Goal: Task Accomplishment & Management: Manage account settings

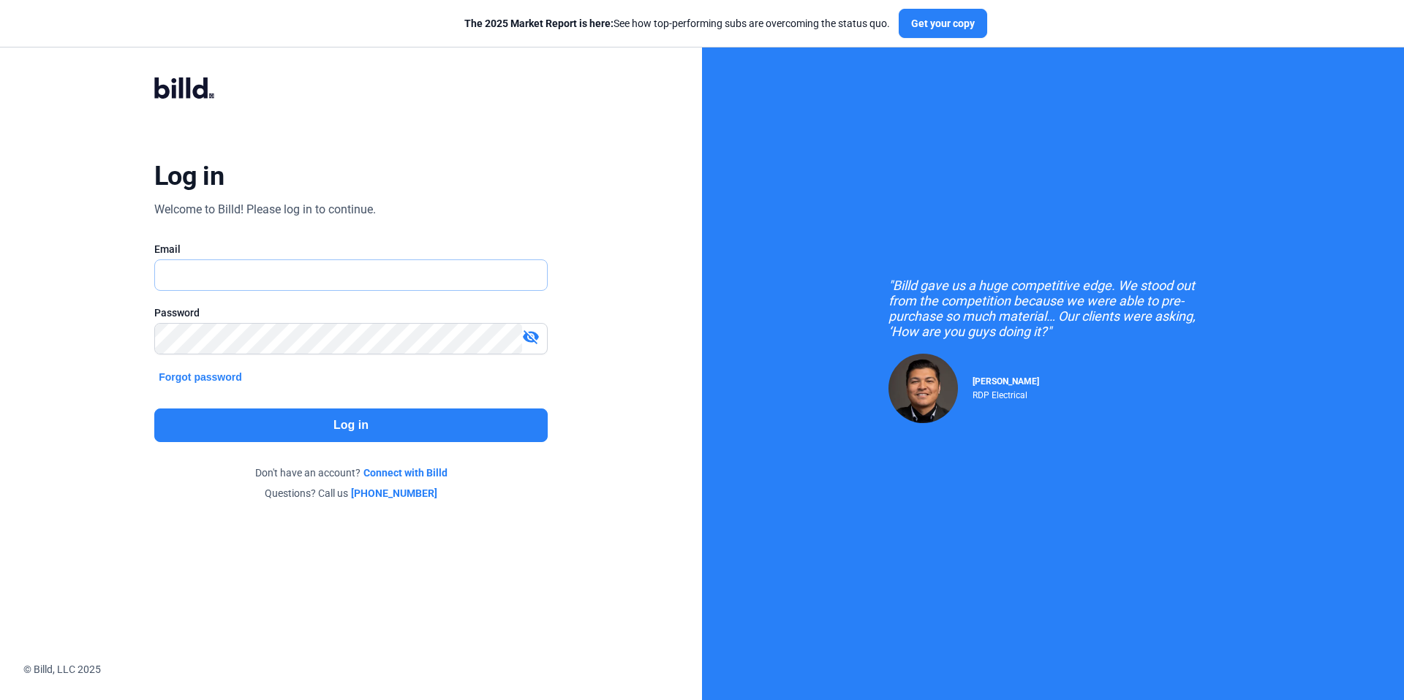
type input "[PERSON_NAME][EMAIL_ADDRESS][PERSON_NAME][DOMAIN_NAME]"
click at [268, 431] on button "Log in" at bounding box center [350, 426] width 393 height 34
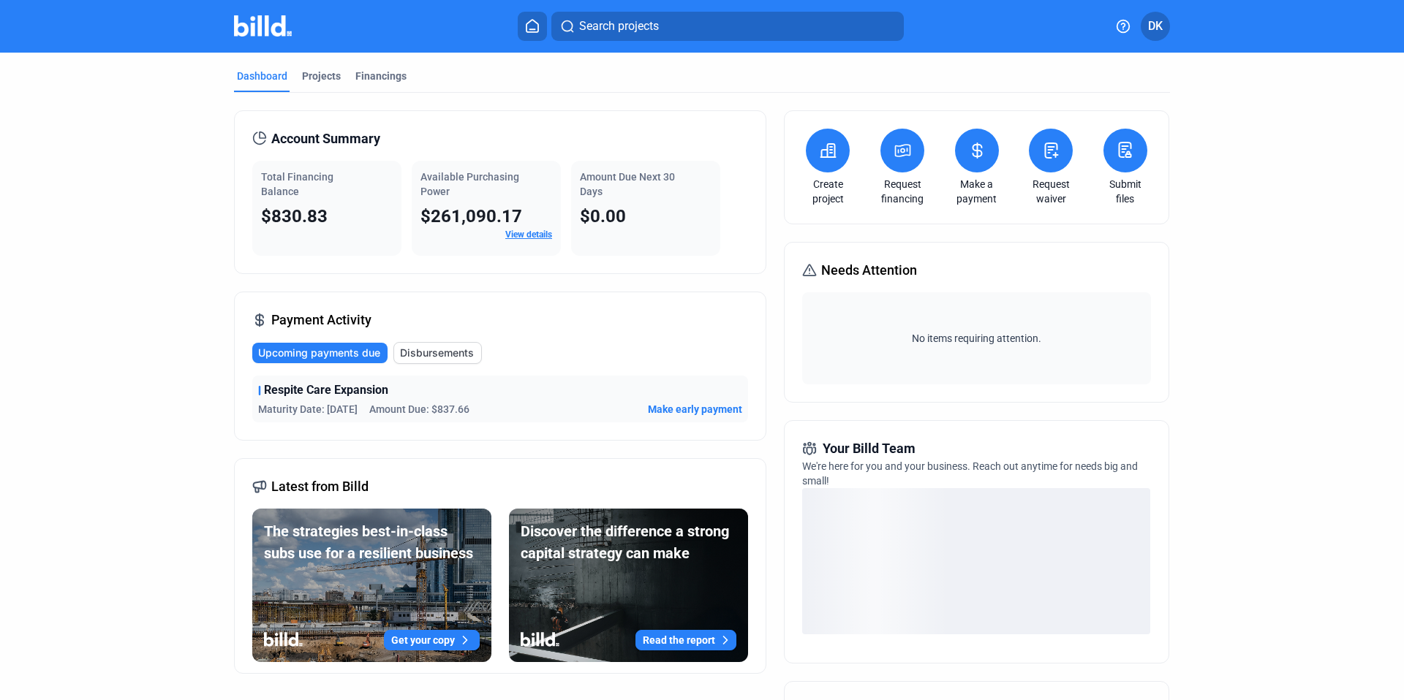
click at [979, 151] on icon at bounding box center [977, 151] width 18 height 18
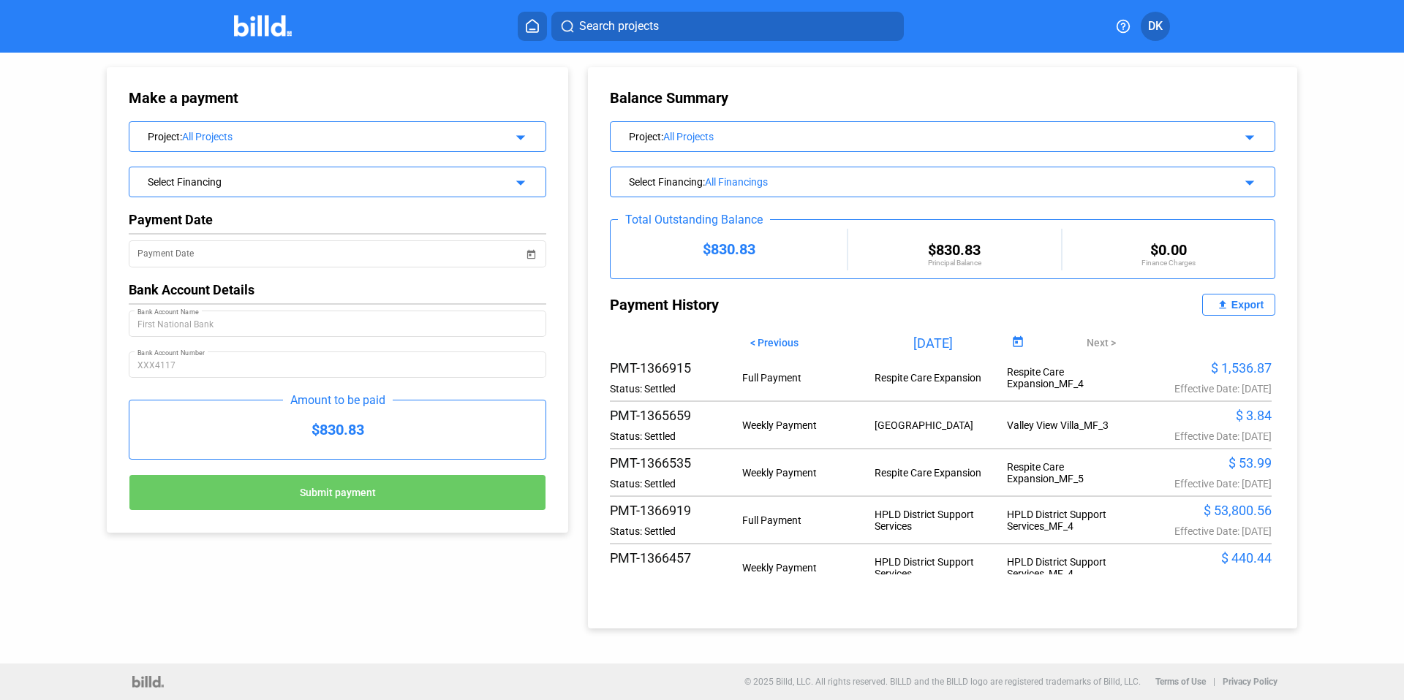
scroll to position [695, 0]
click at [1229, 304] on mat-icon "file_upload" at bounding box center [1223, 305] width 18 height 18
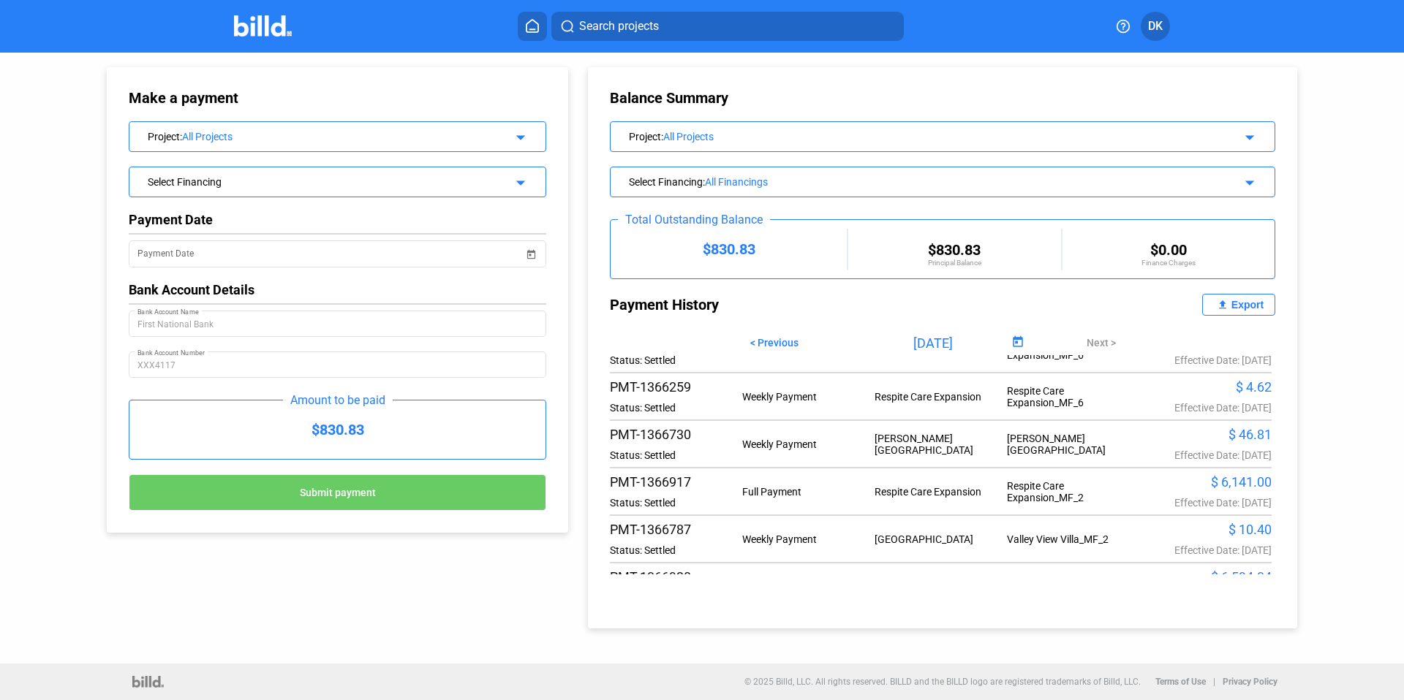
scroll to position [0, 0]
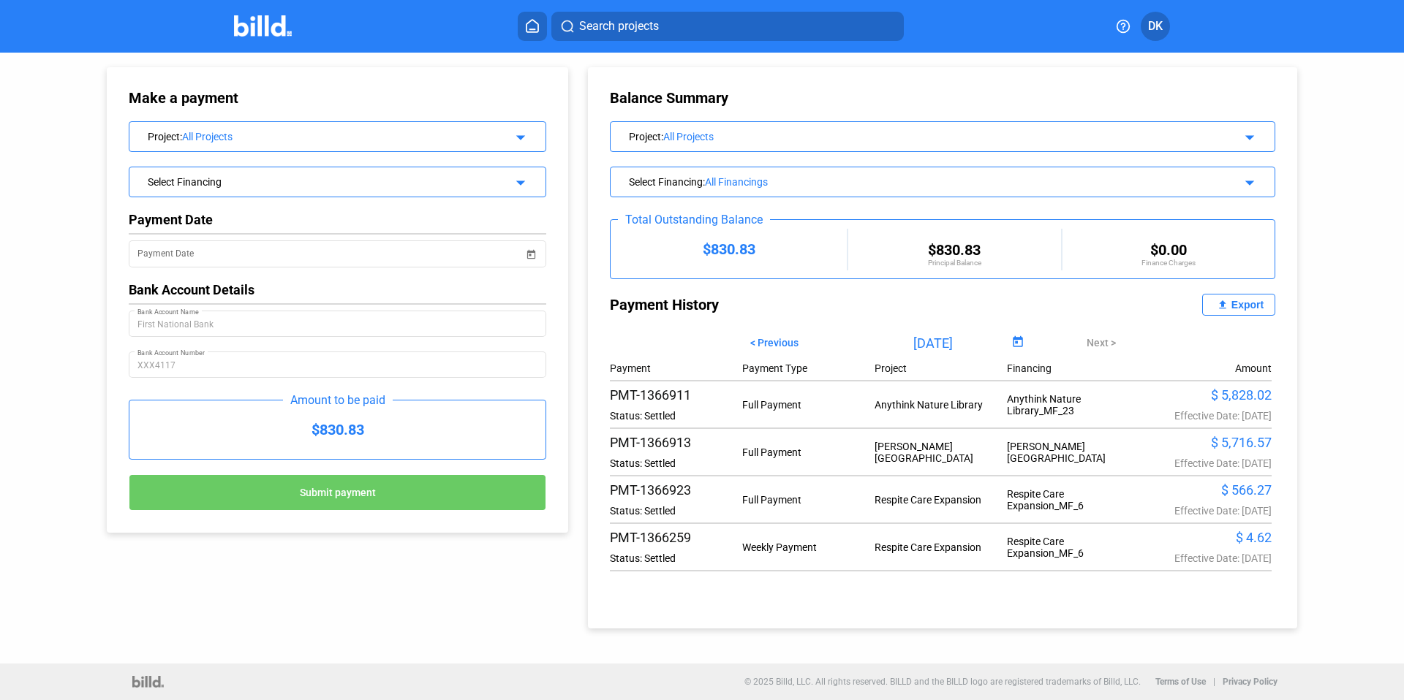
click at [389, 178] on div "Select Financing" at bounding box center [318, 180] width 341 height 15
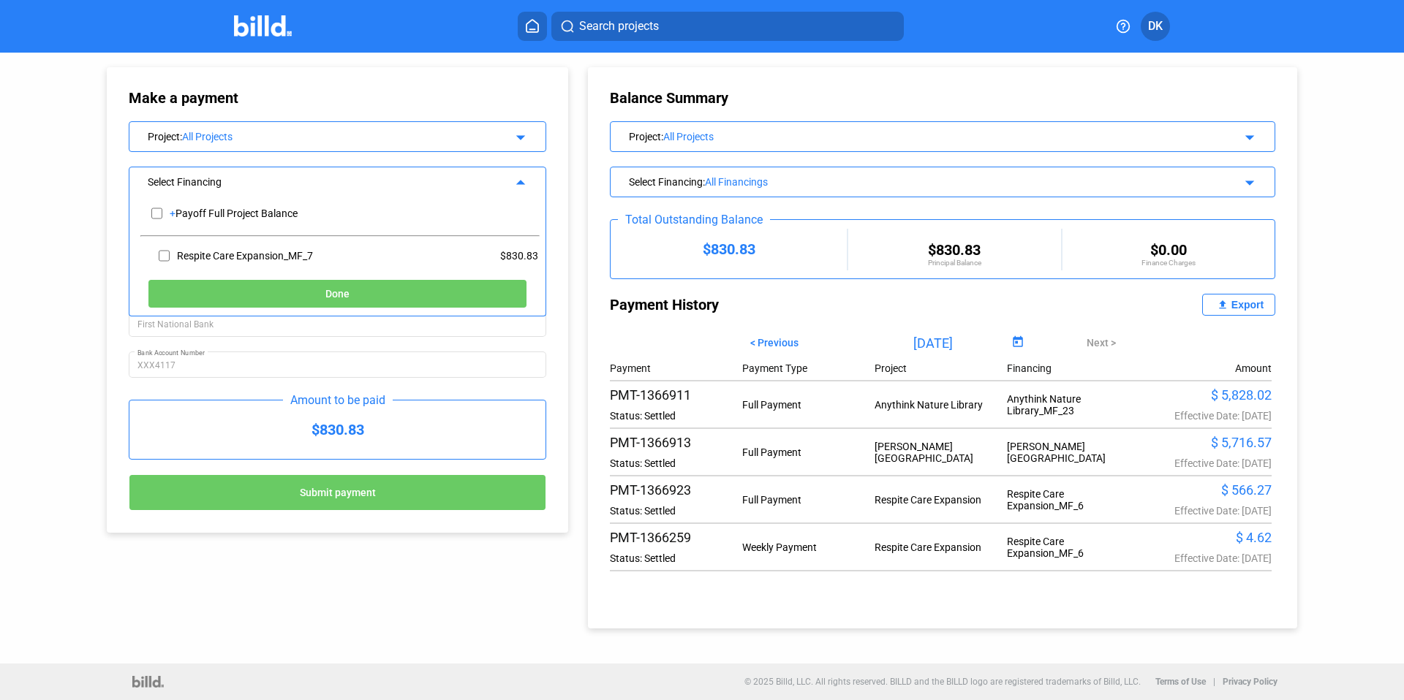
click at [1329, 121] on div "Balance Summary Project : All Projects arrow_drop_down Select Financing : All F…" at bounding box center [954, 341] width 758 height 576
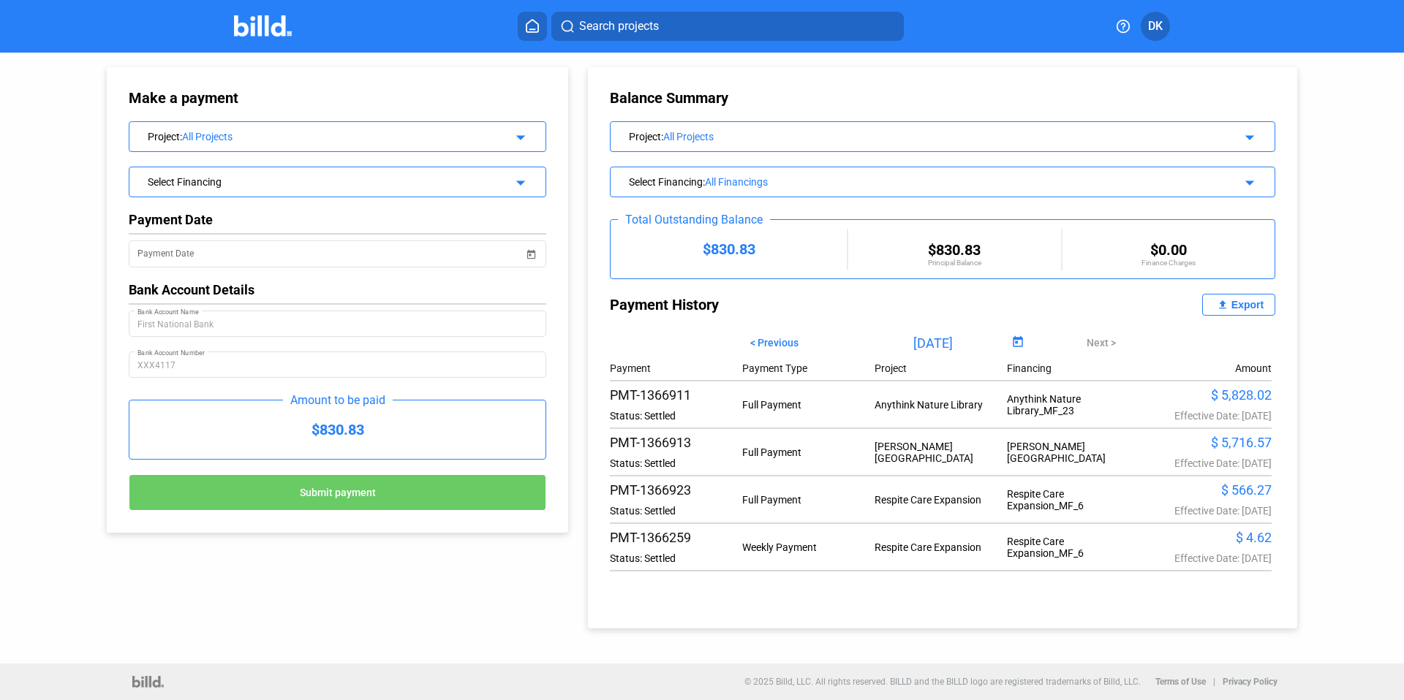
click at [337, 114] on div "Make a payment Project : All Projects arrow_drop_down Select Financing arrow_dr…" at bounding box center [337, 300] width 417 height 422
click at [321, 134] on div "All Projects" at bounding box center [335, 137] width 307 height 12
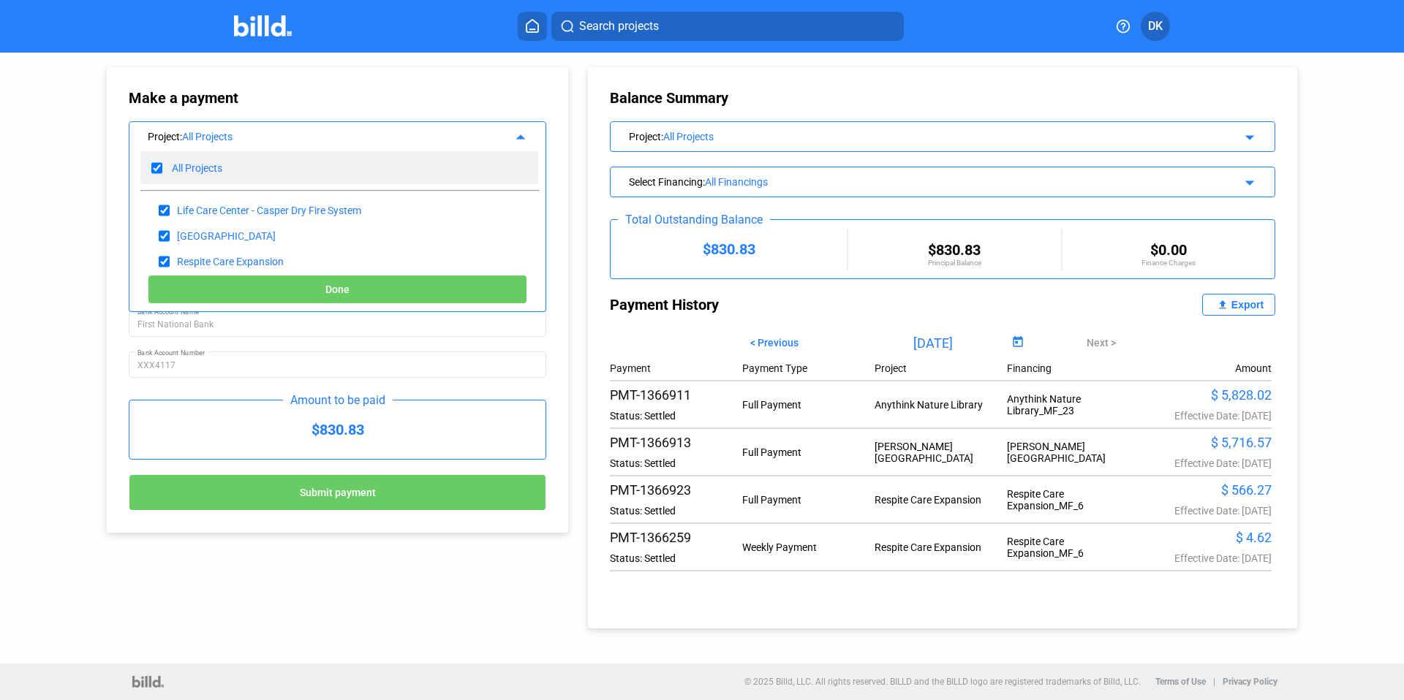
click at [161, 167] on input "checkbox" at bounding box center [156, 168] width 11 height 22
checkbox input "false"
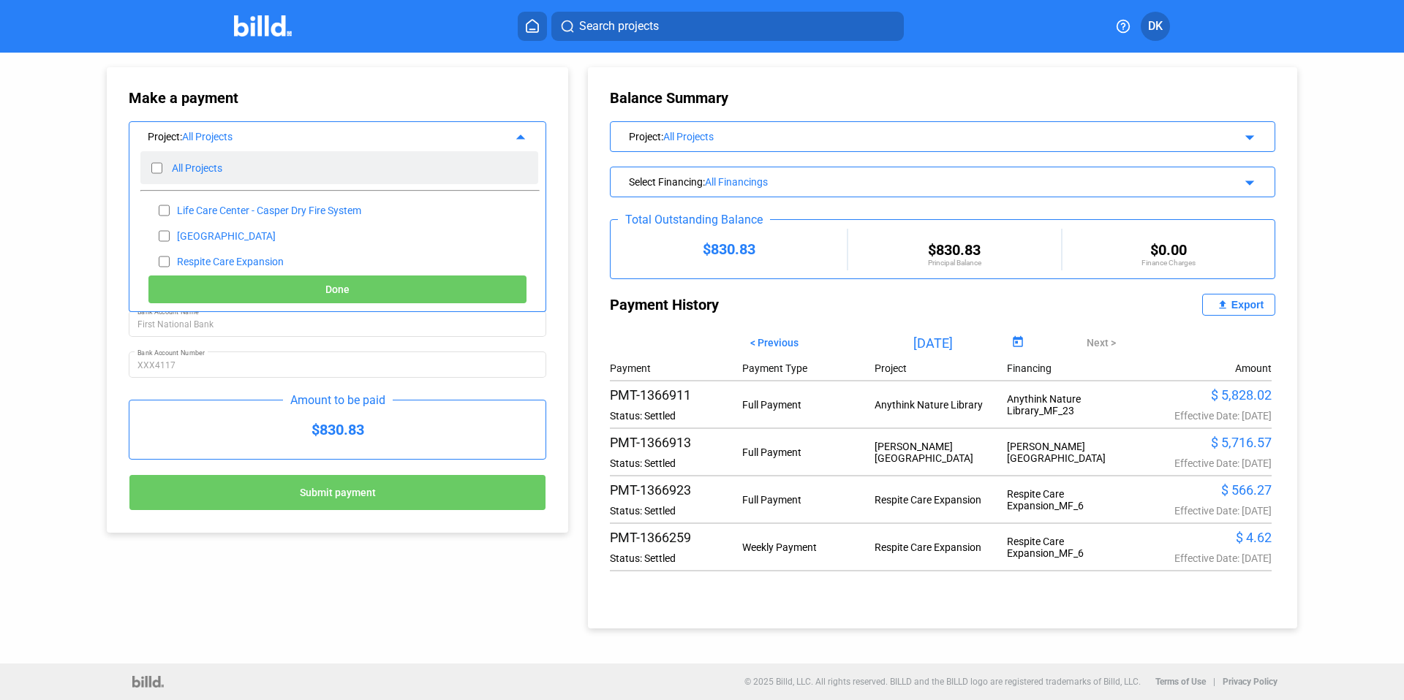
checkbox input "false"
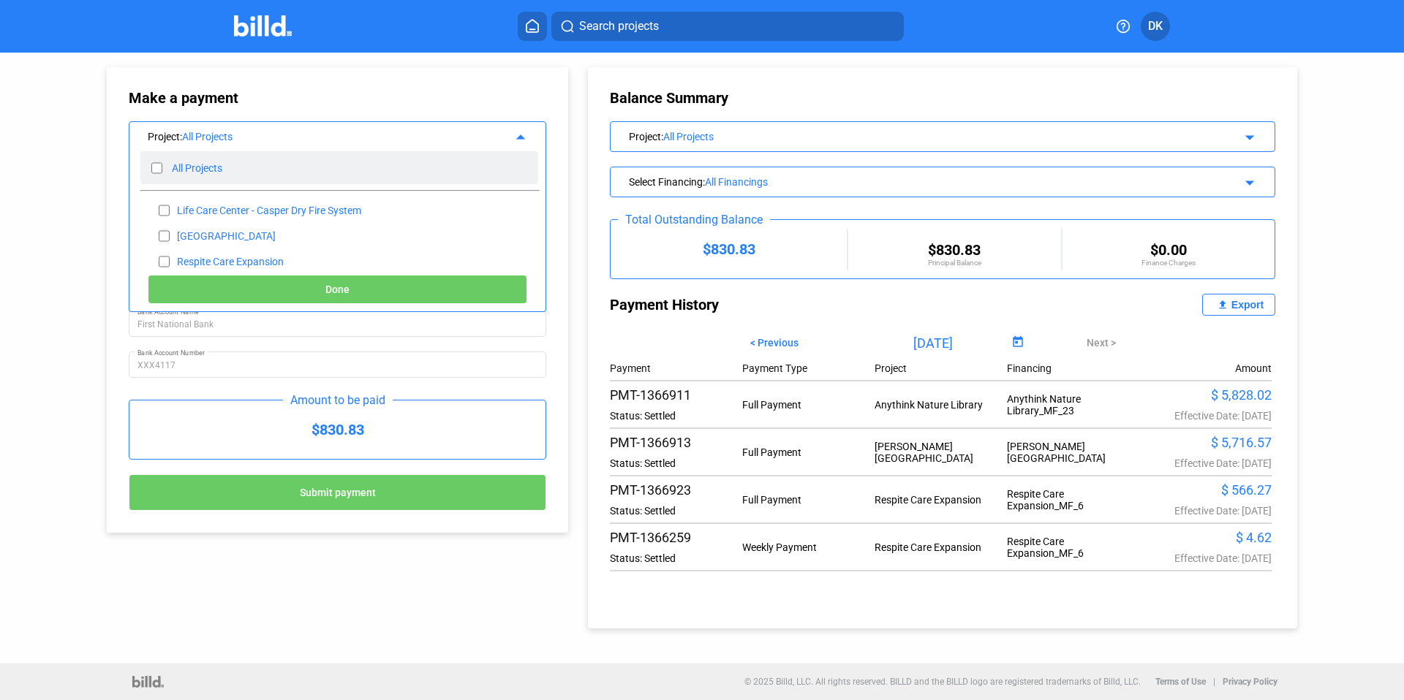
checkbox input "false"
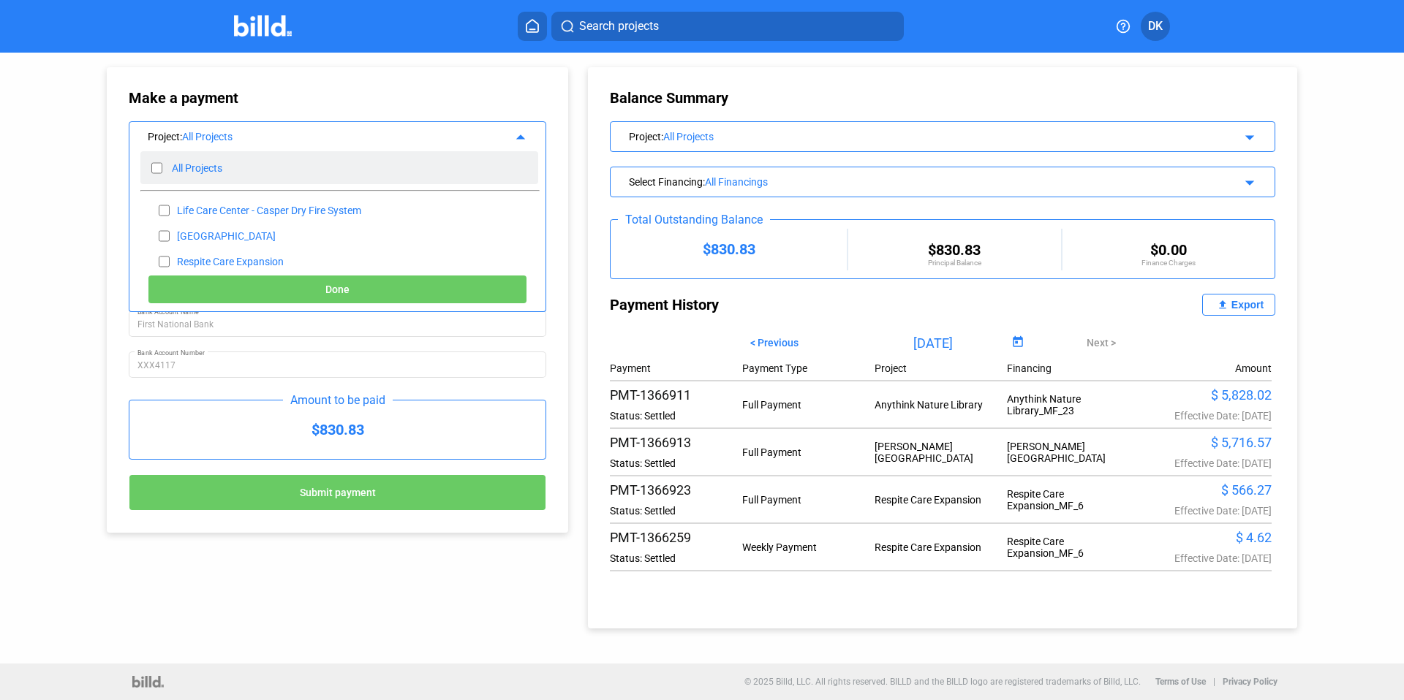
checkbox input "false"
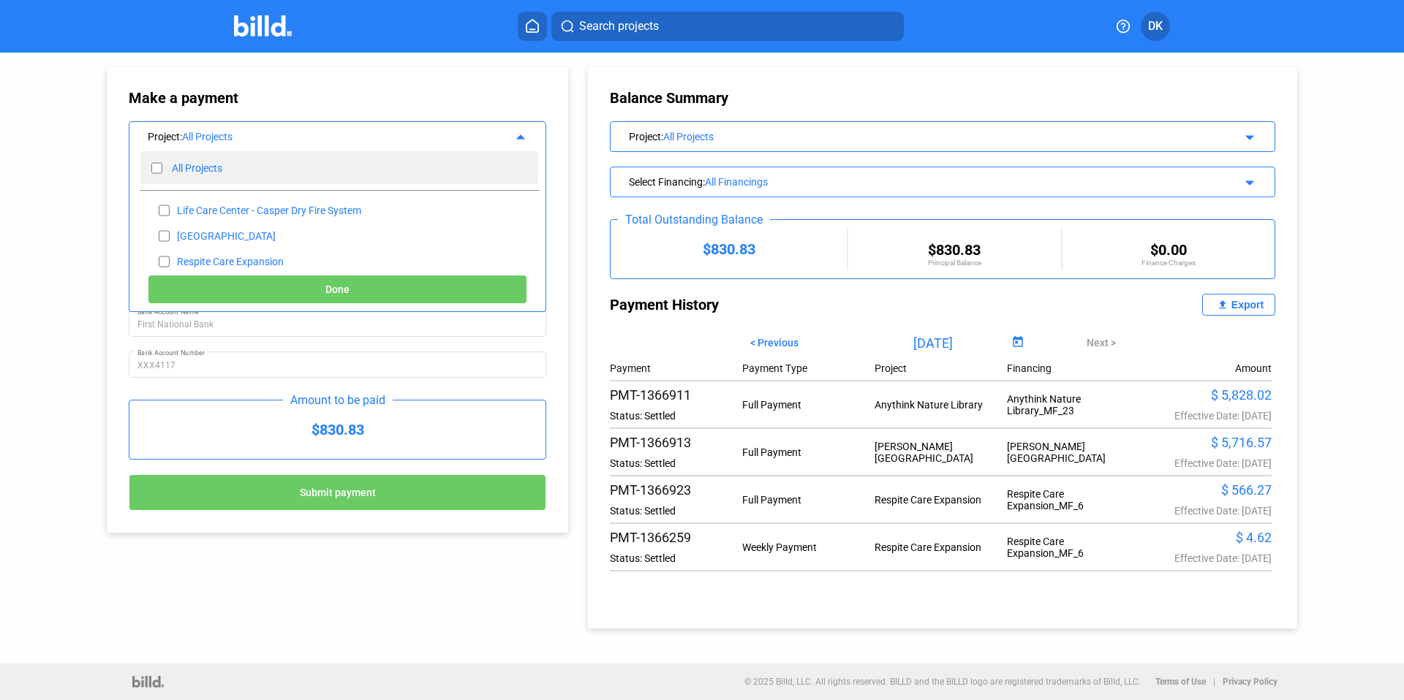
checkbox input "false"
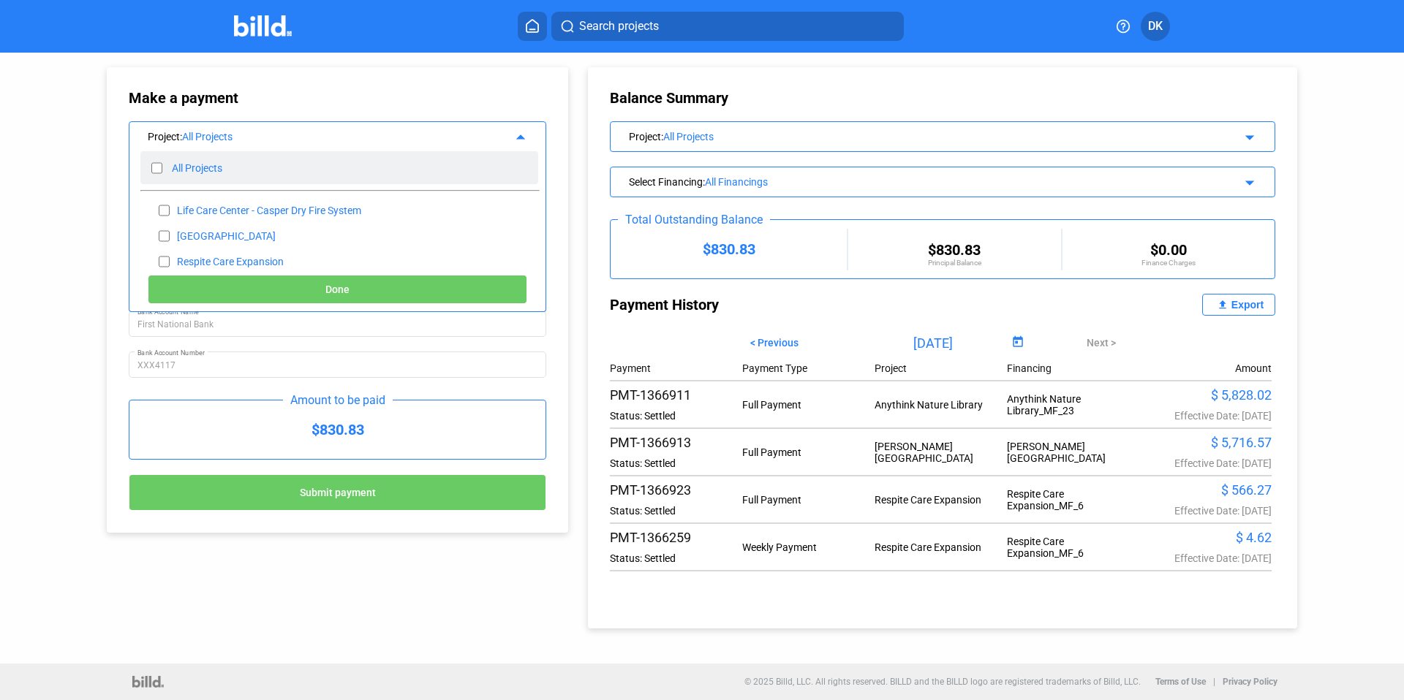
checkbox input "false"
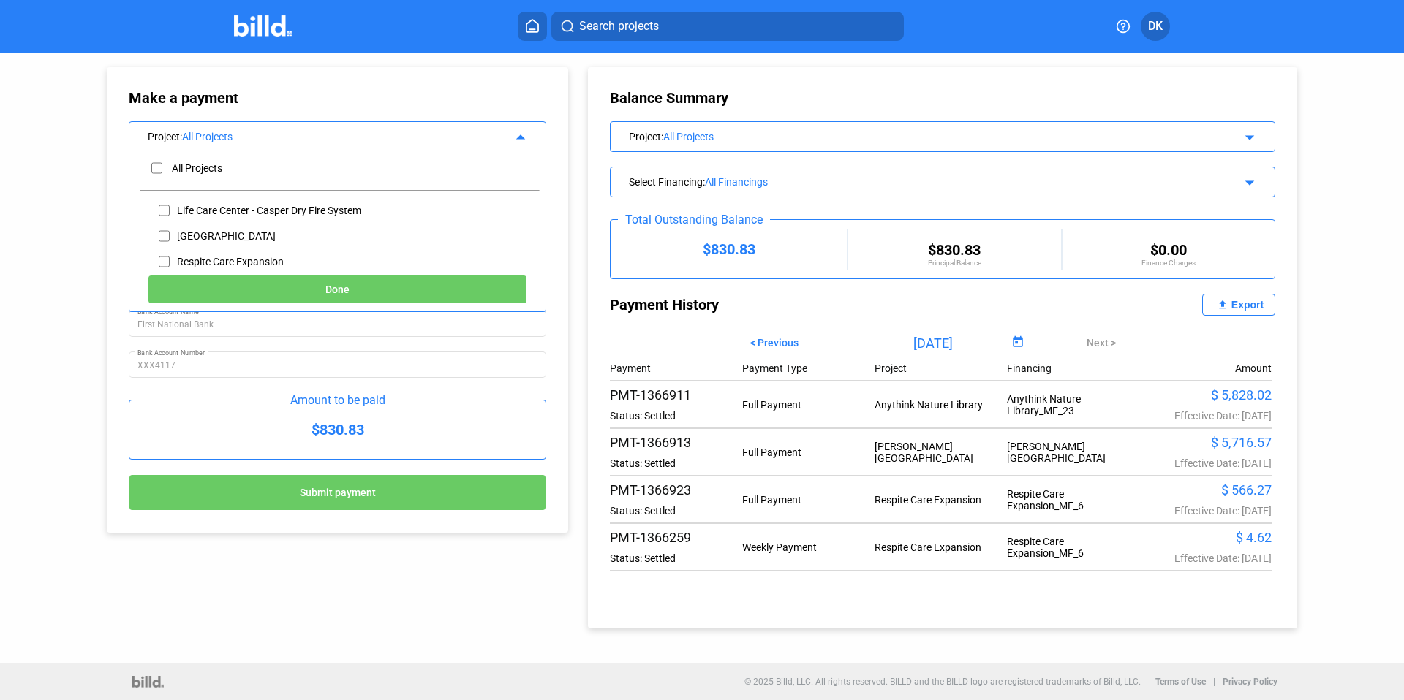
click at [580, 72] on div "Balance Summary Project : All Projects arrow_drop_down Select Financing : All F…" at bounding box center [954, 341] width 758 height 576
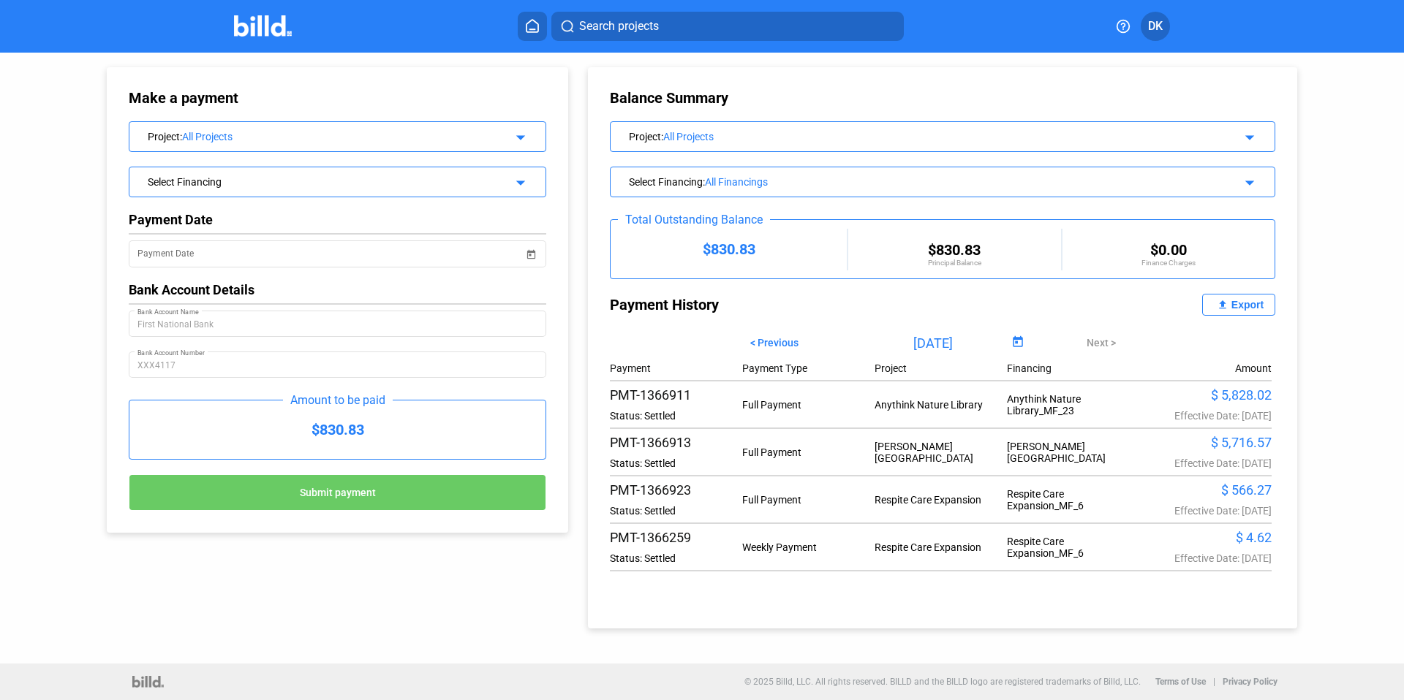
click at [526, 26] on icon at bounding box center [532, 26] width 12 height 12
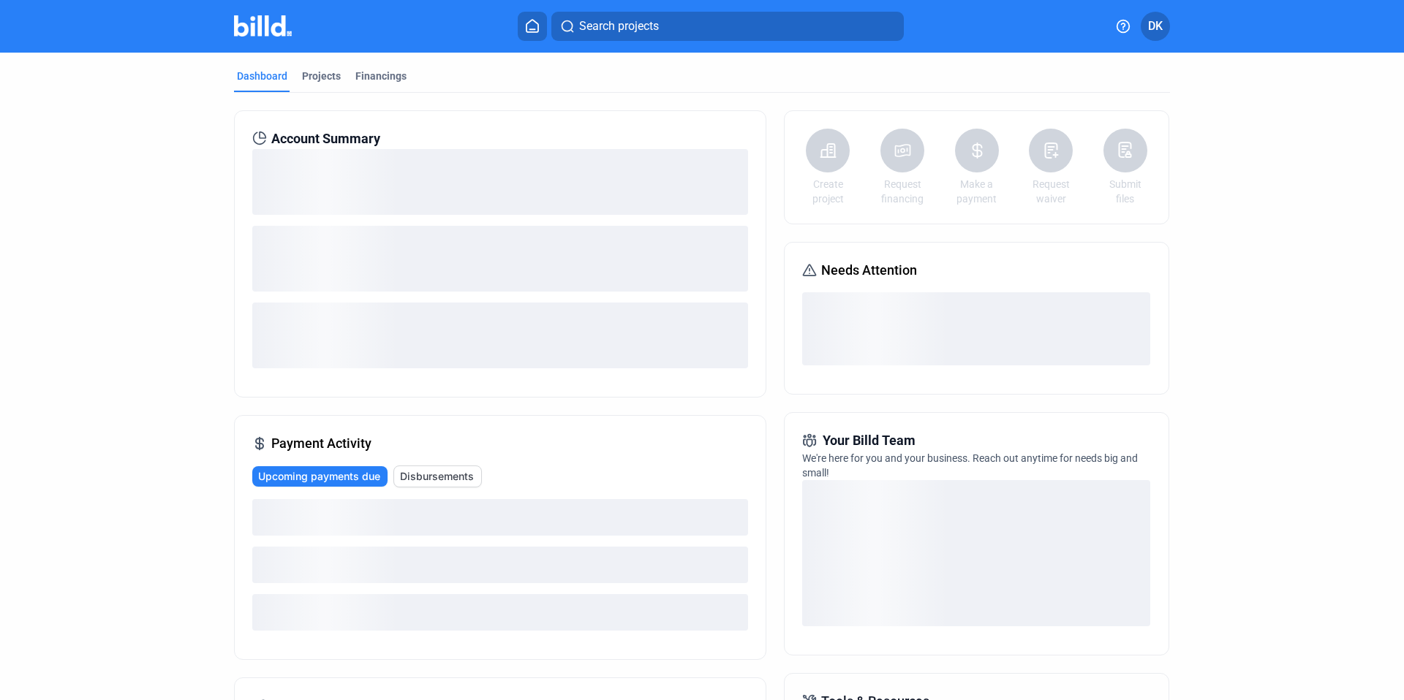
click at [258, 30] on img at bounding box center [263, 25] width 58 height 21
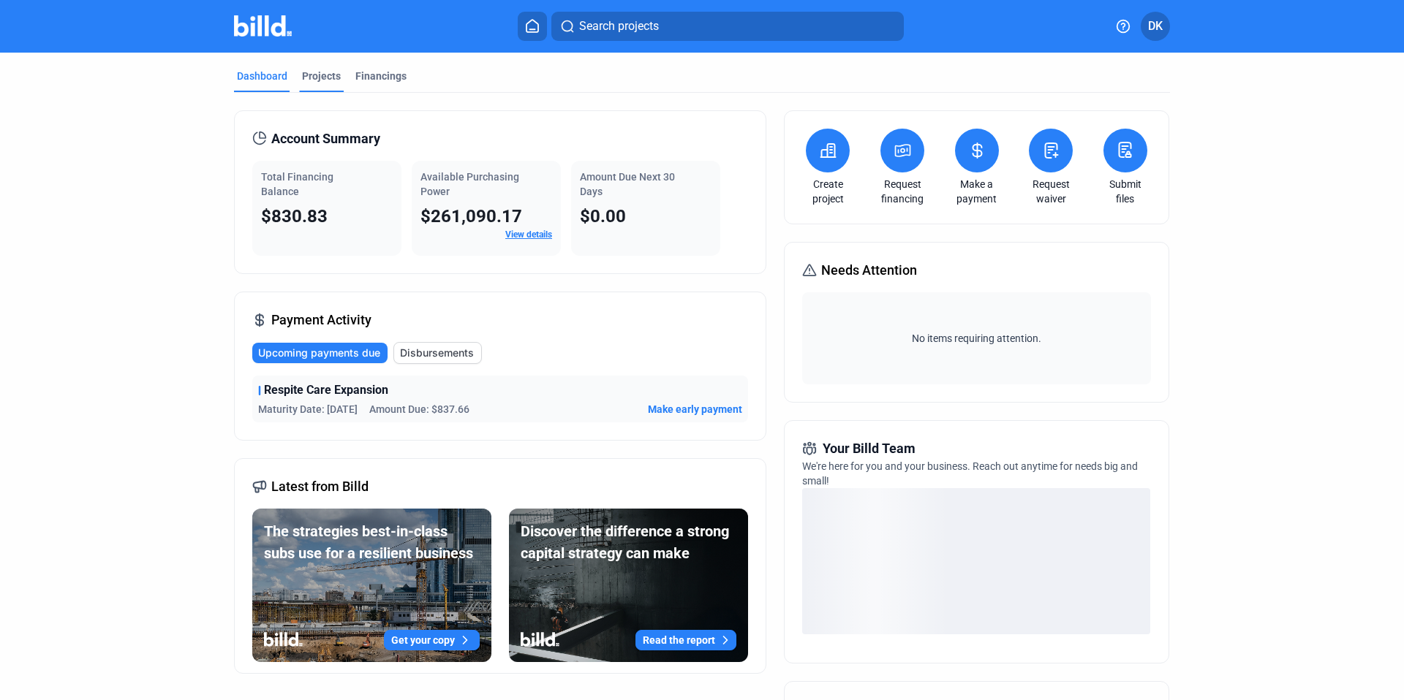
click at [315, 77] on div "Projects" at bounding box center [321, 76] width 39 height 15
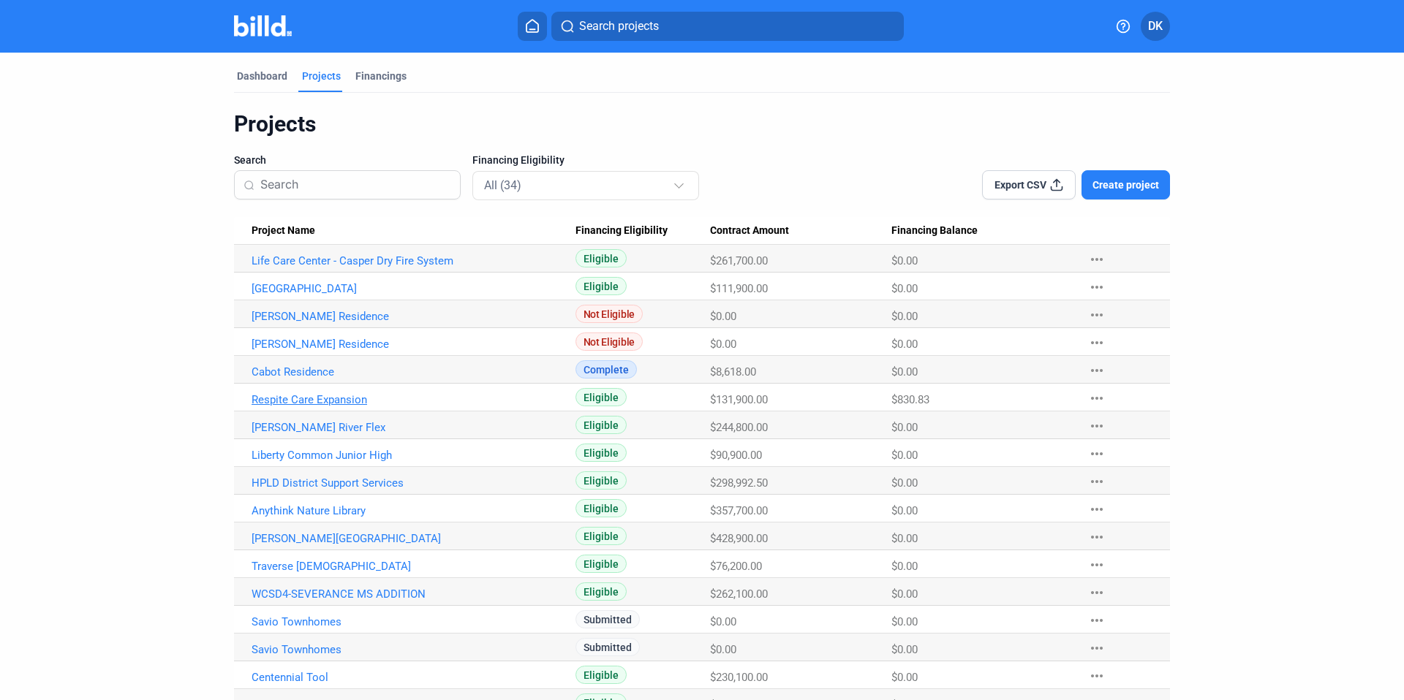
click at [306, 397] on link "Respite Care Expansion" at bounding box center [414, 399] width 324 height 13
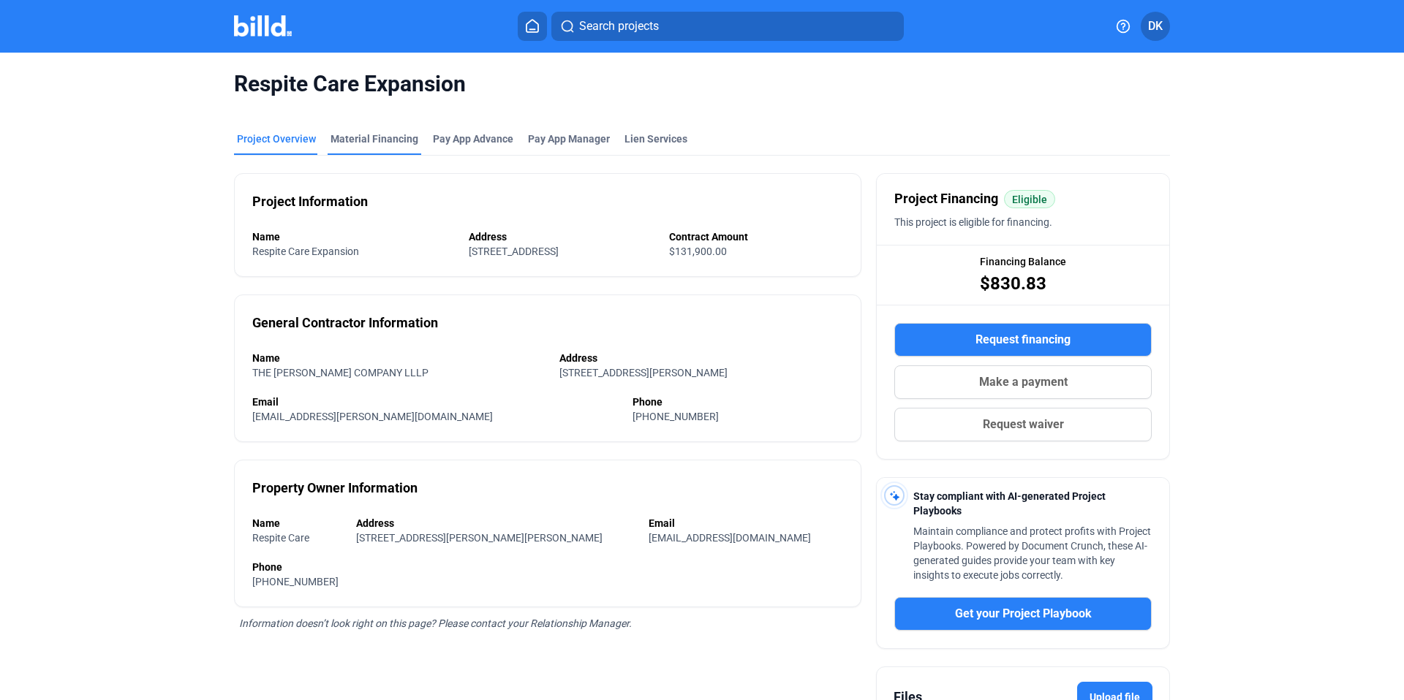
click at [382, 145] on div "Material Financing" at bounding box center [374, 139] width 88 height 15
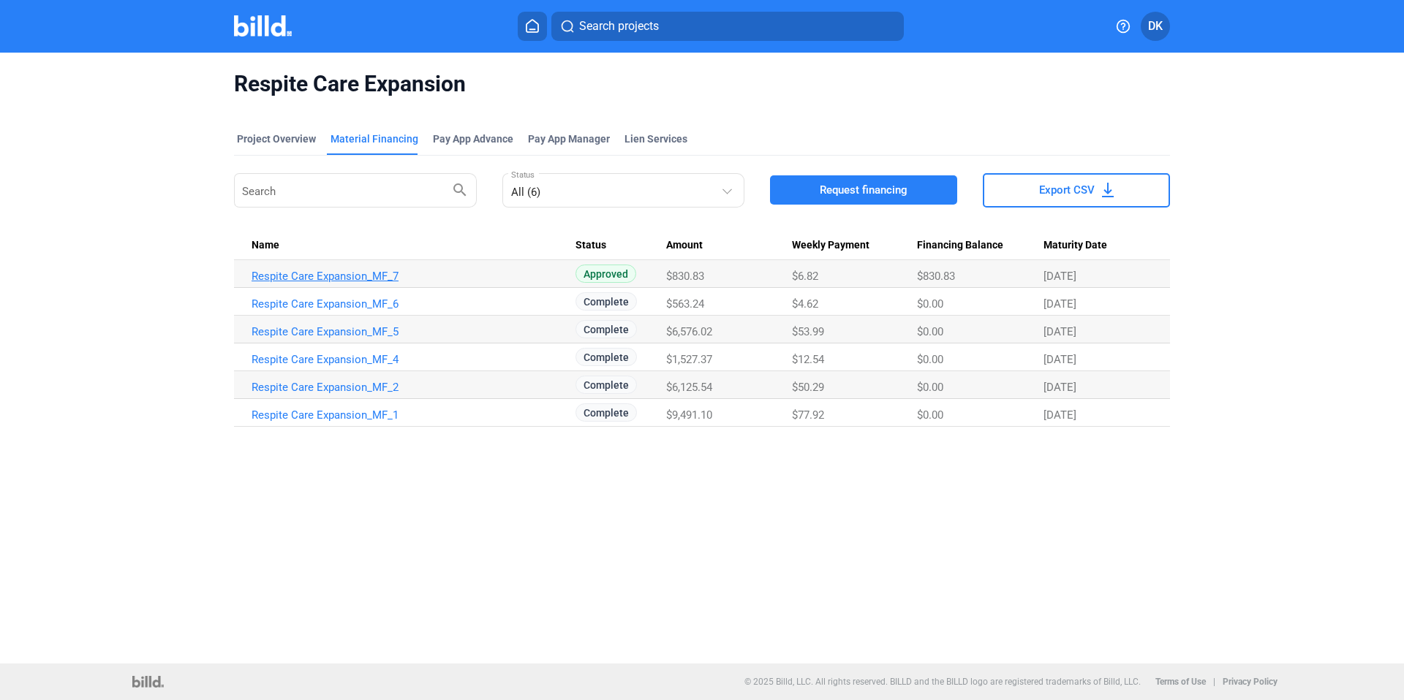
click at [344, 275] on link "Respite Care Expansion_MF_7" at bounding box center [414, 276] width 324 height 13
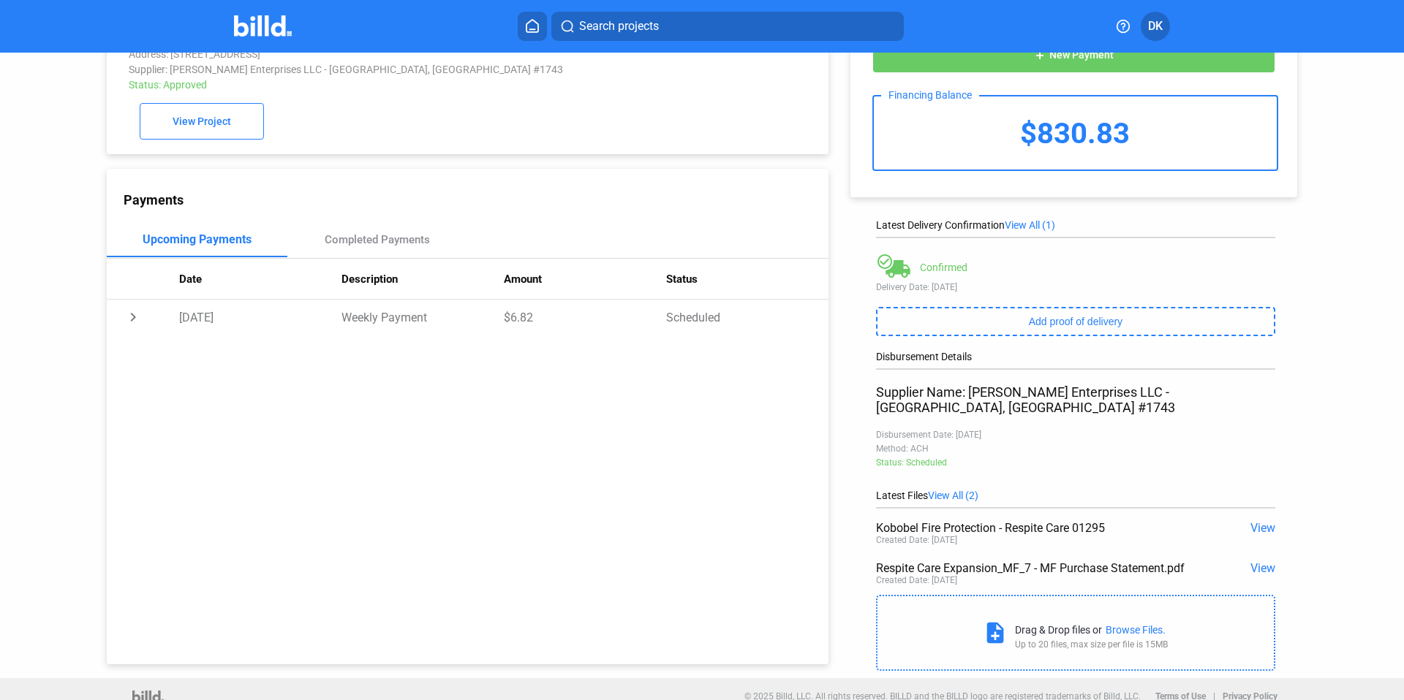
scroll to position [67, 0]
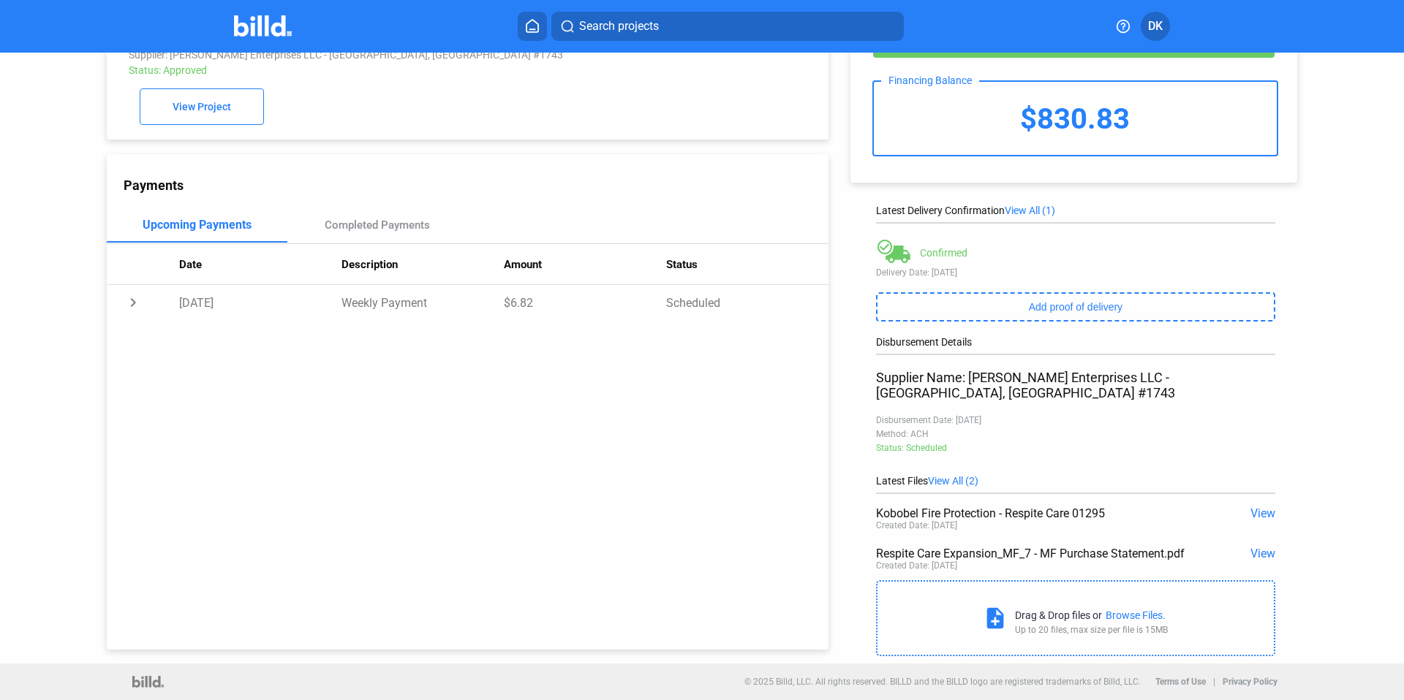
click at [1258, 513] on span "View" at bounding box center [1262, 514] width 25 height 14
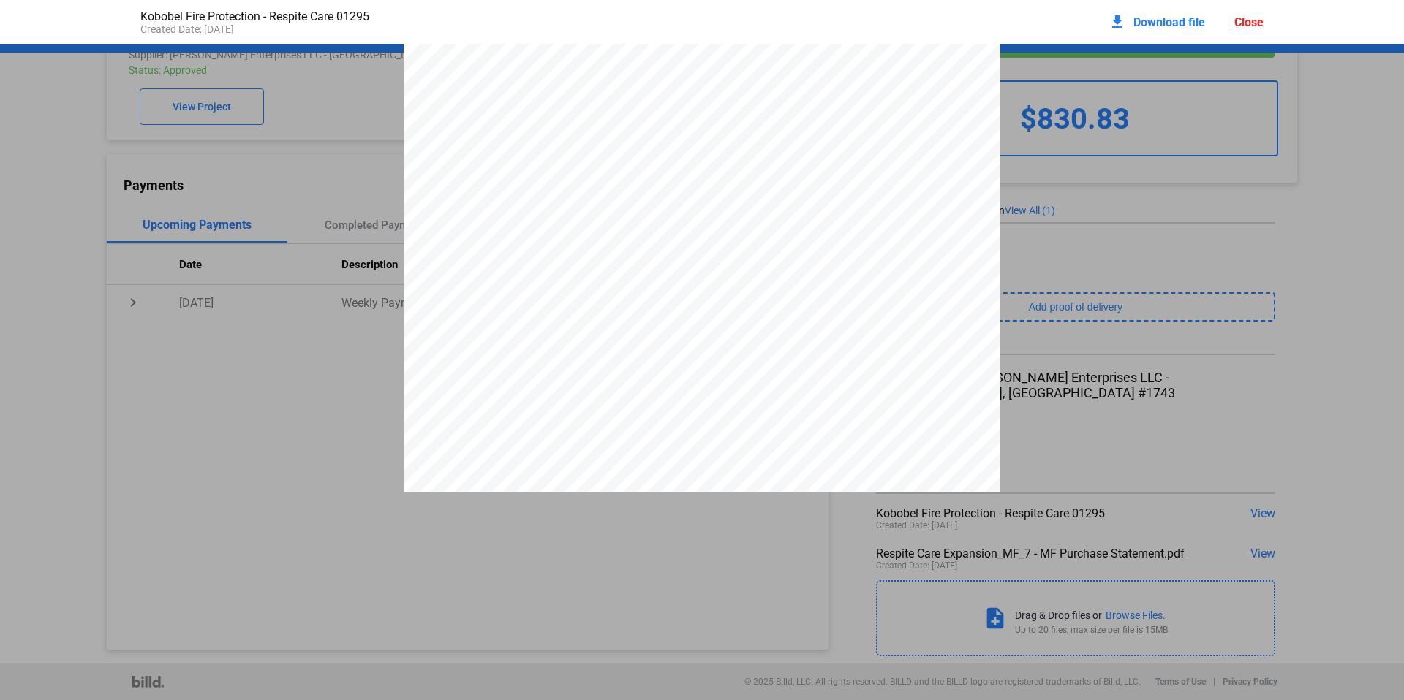
scroll to position [89, 0]
click at [622, 547] on pdf-viewer "[PERSON_NAME] FIRE & FAB #2570 [STREET_ADDRESS][PHONE_NUMBER] Phone: [PHONE_NUM…" at bounding box center [702, 324] width 1404 height 560
click at [1254, 22] on div "Close" at bounding box center [1248, 22] width 29 height 14
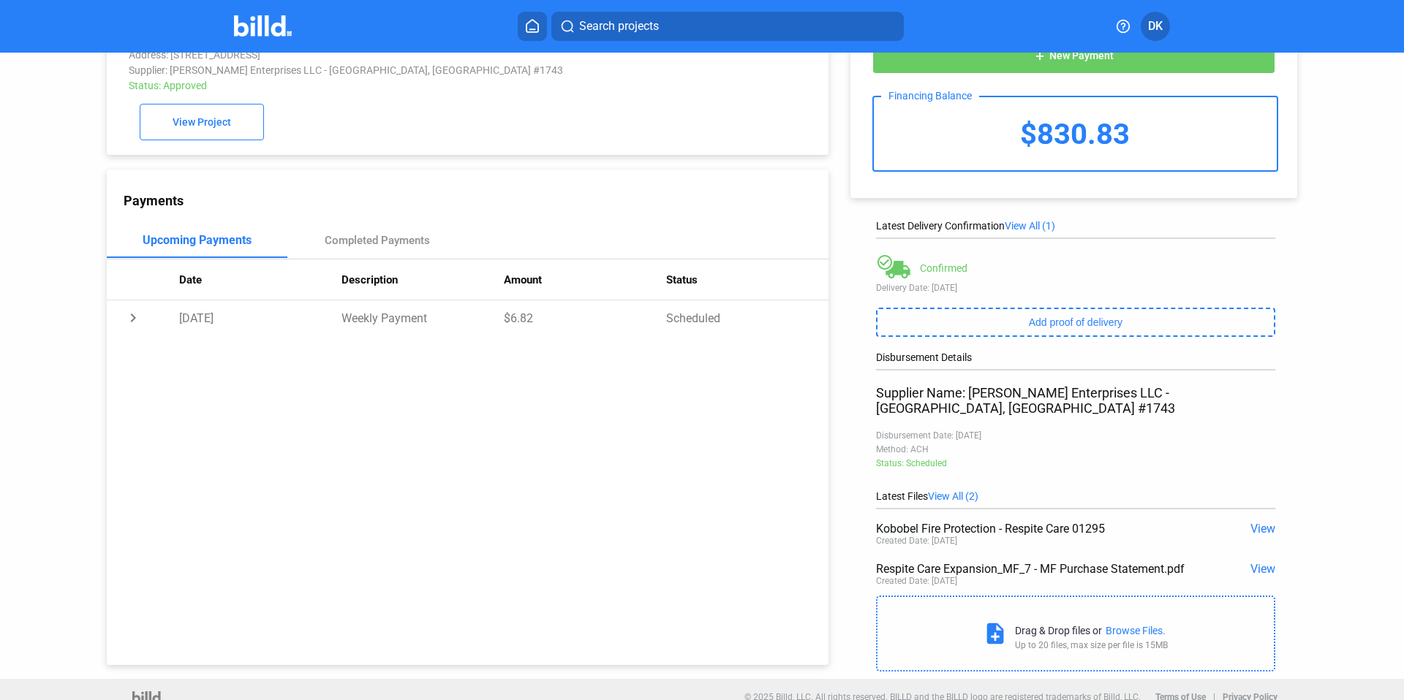
scroll to position [67, 0]
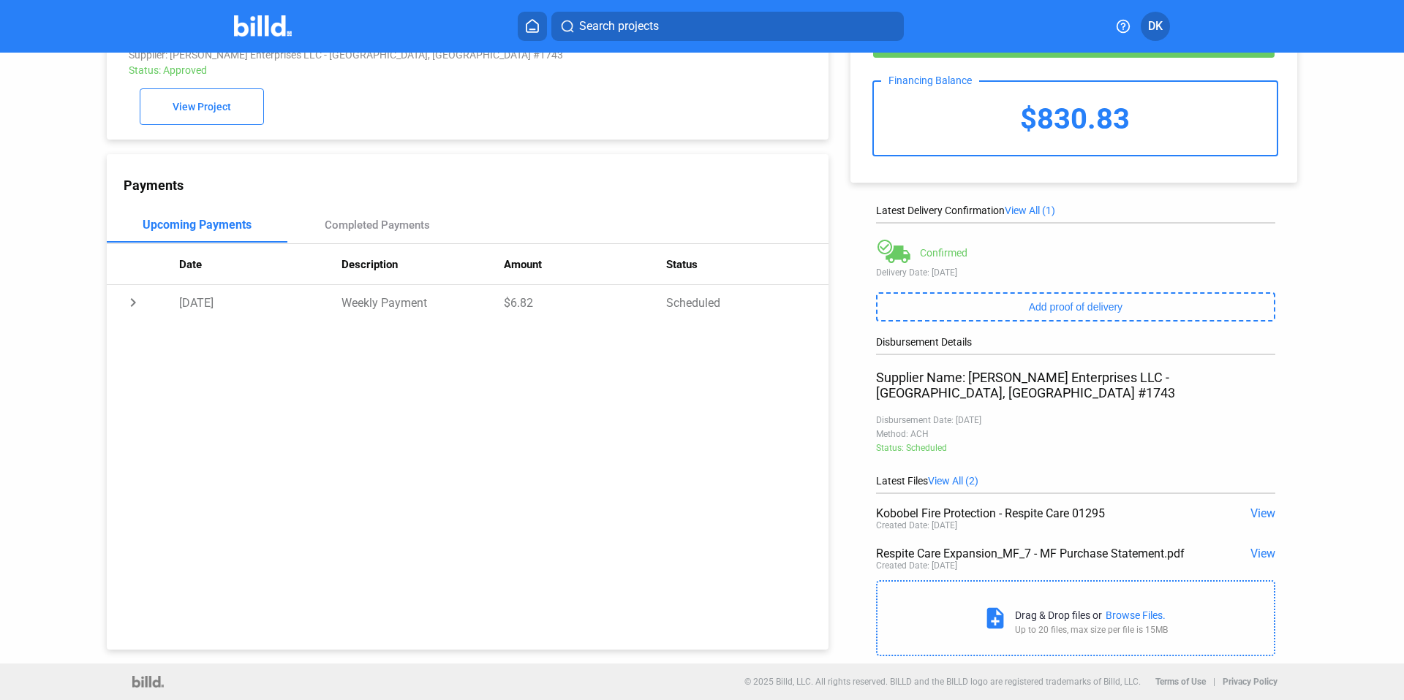
click at [1259, 554] on span "View" at bounding box center [1262, 554] width 25 height 14
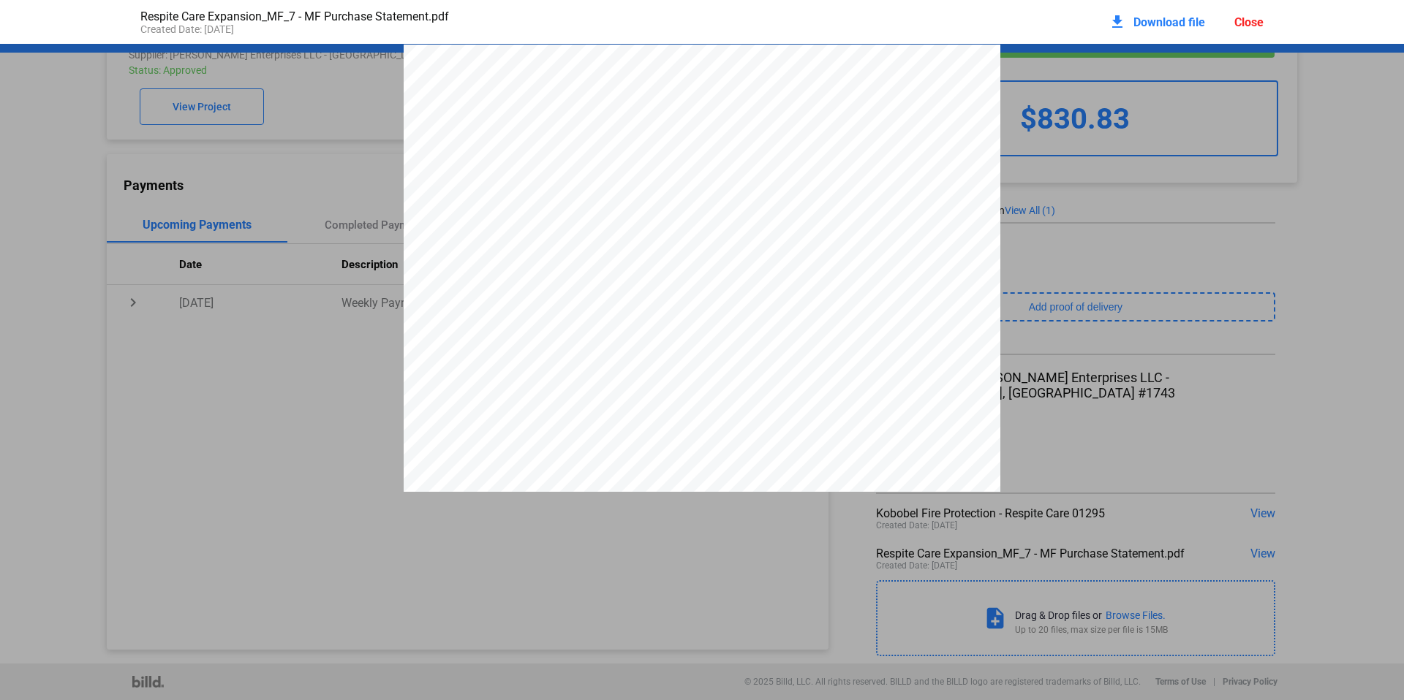
scroll to position [7, 0]
click at [1258, 31] on div "download Download file Close" at bounding box center [1185, 22] width 155 height 32
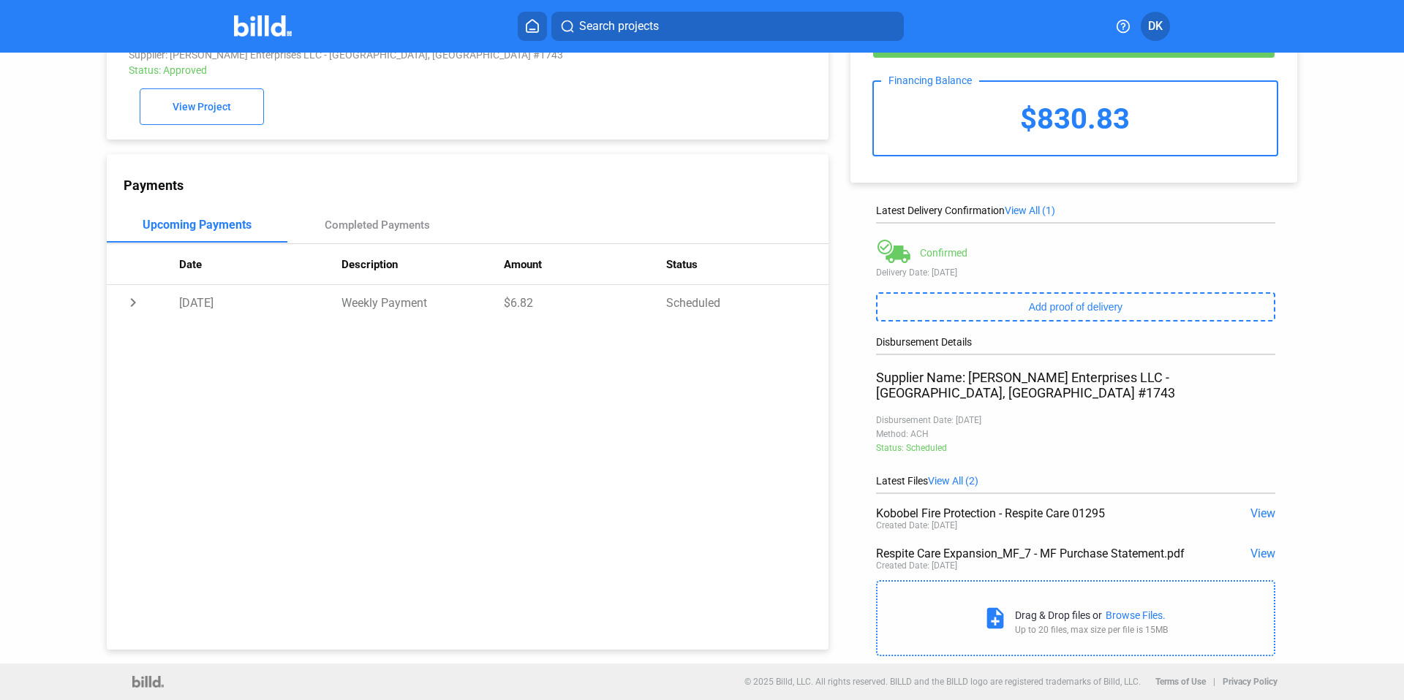
scroll to position [0, 0]
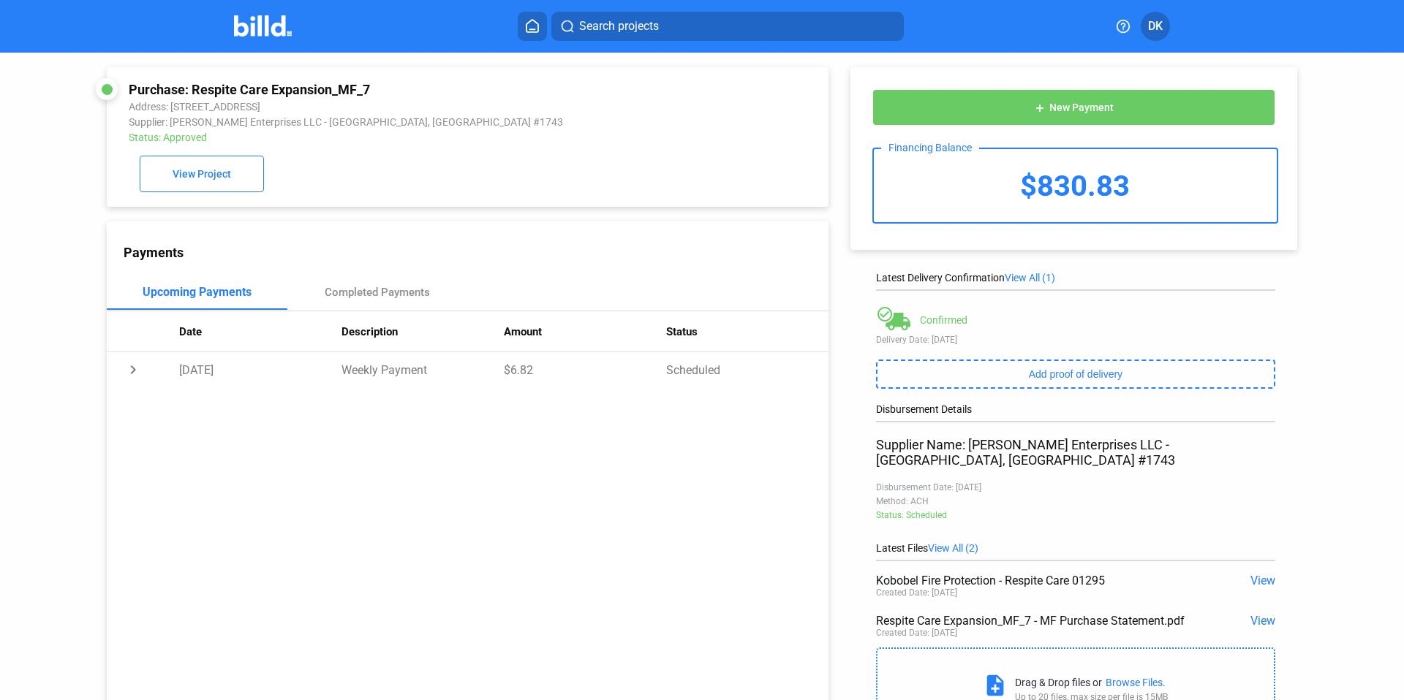
click at [268, 27] on img at bounding box center [263, 25] width 58 height 21
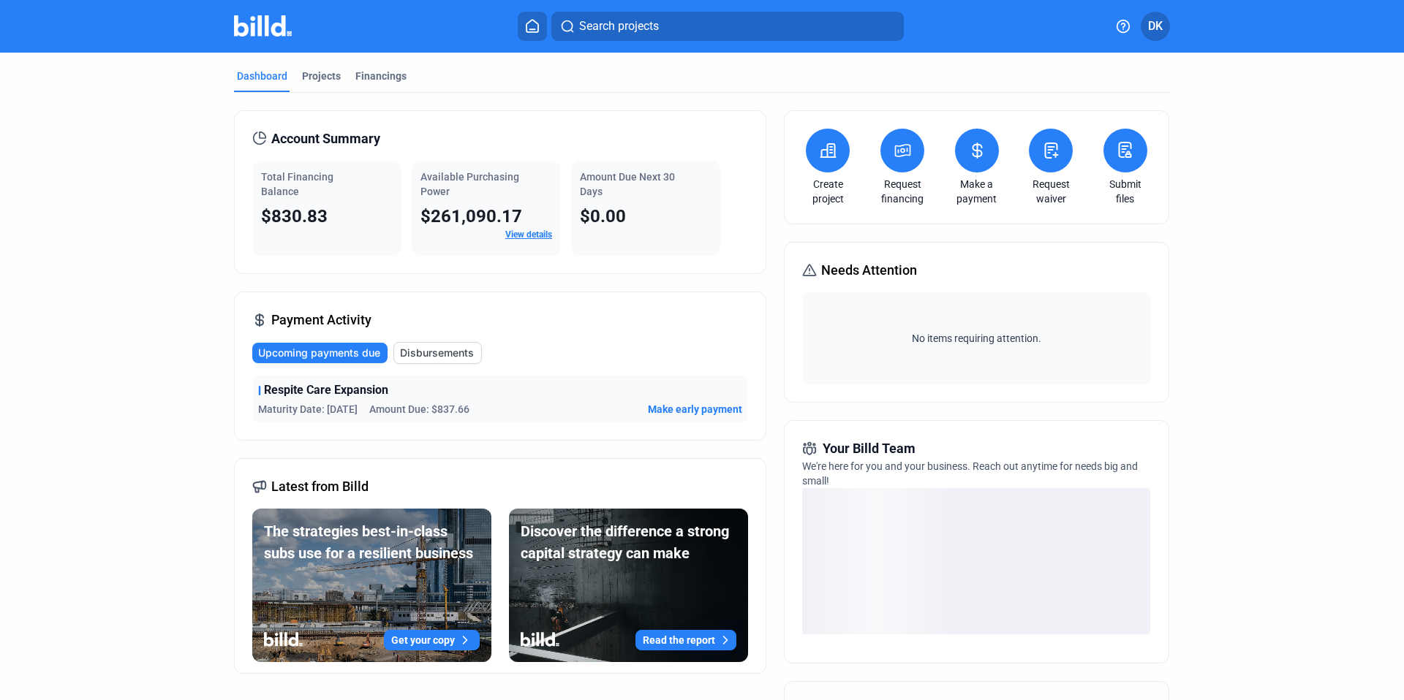
click at [968, 151] on icon at bounding box center [977, 151] width 18 height 18
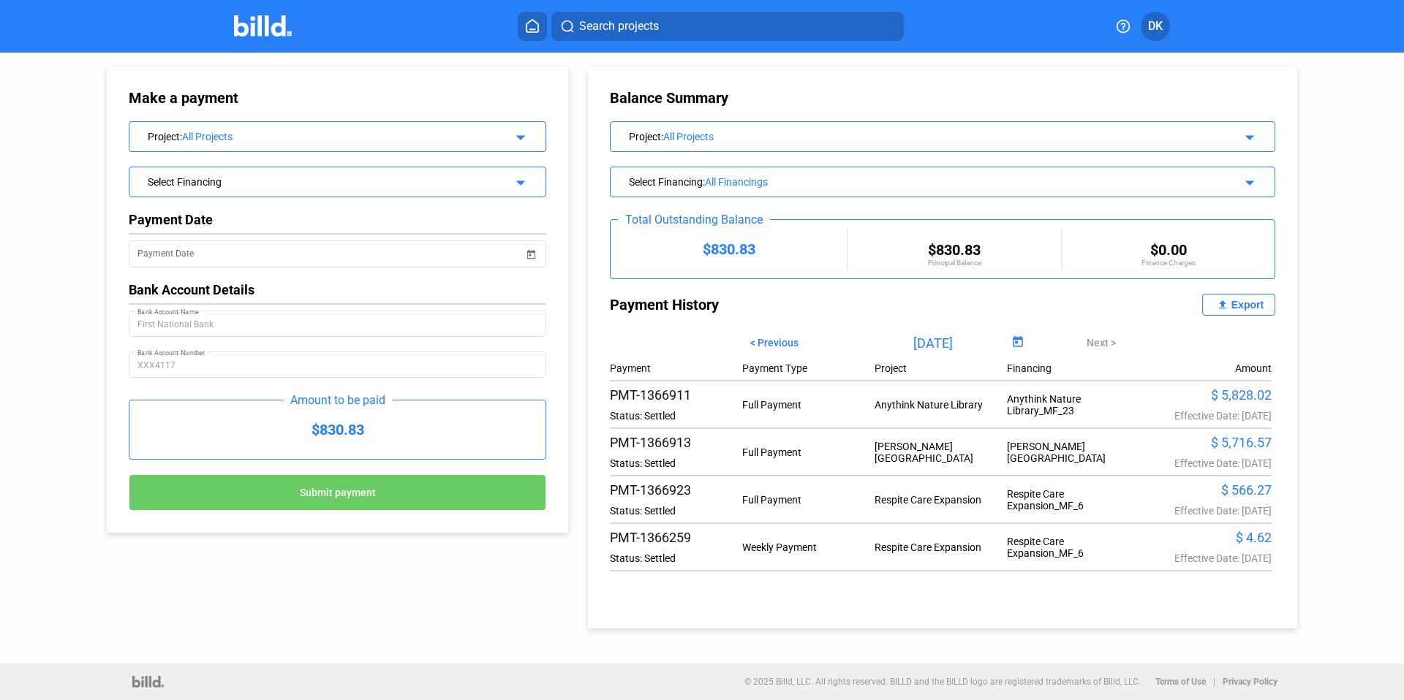
click at [1148, 27] on span "DK" at bounding box center [1155, 27] width 15 height 18
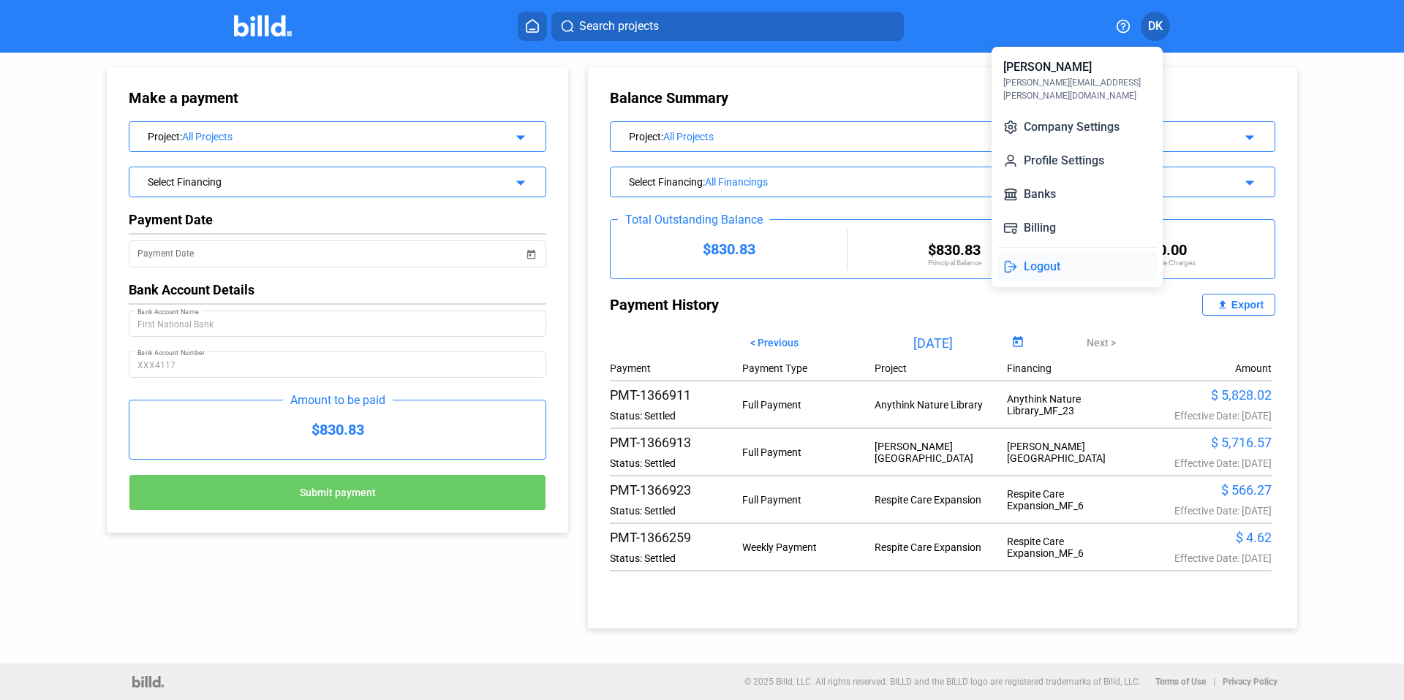
click at [1046, 252] on button "Logout" at bounding box center [1076, 266] width 159 height 29
